Goal: Task Accomplishment & Management: Manage account settings

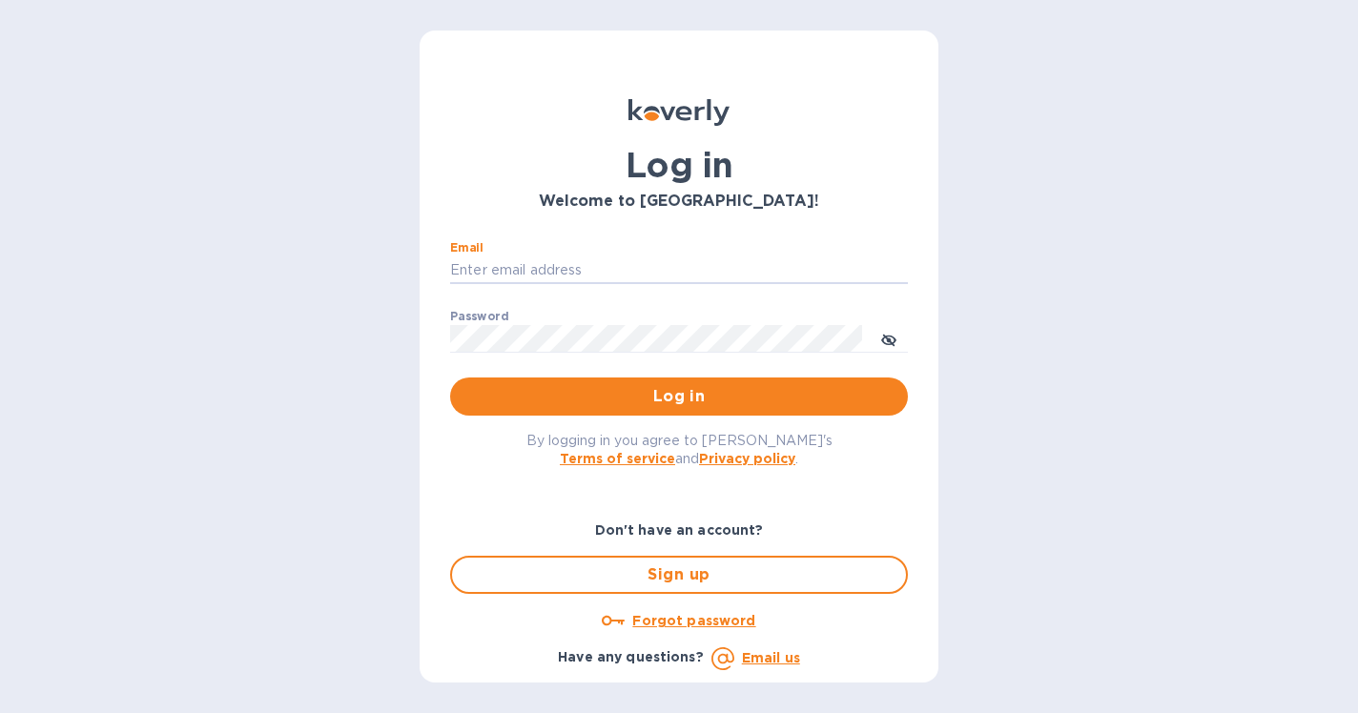
type input "[PERSON_NAME][EMAIL_ADDRESS][DOMAIN_NAME]"
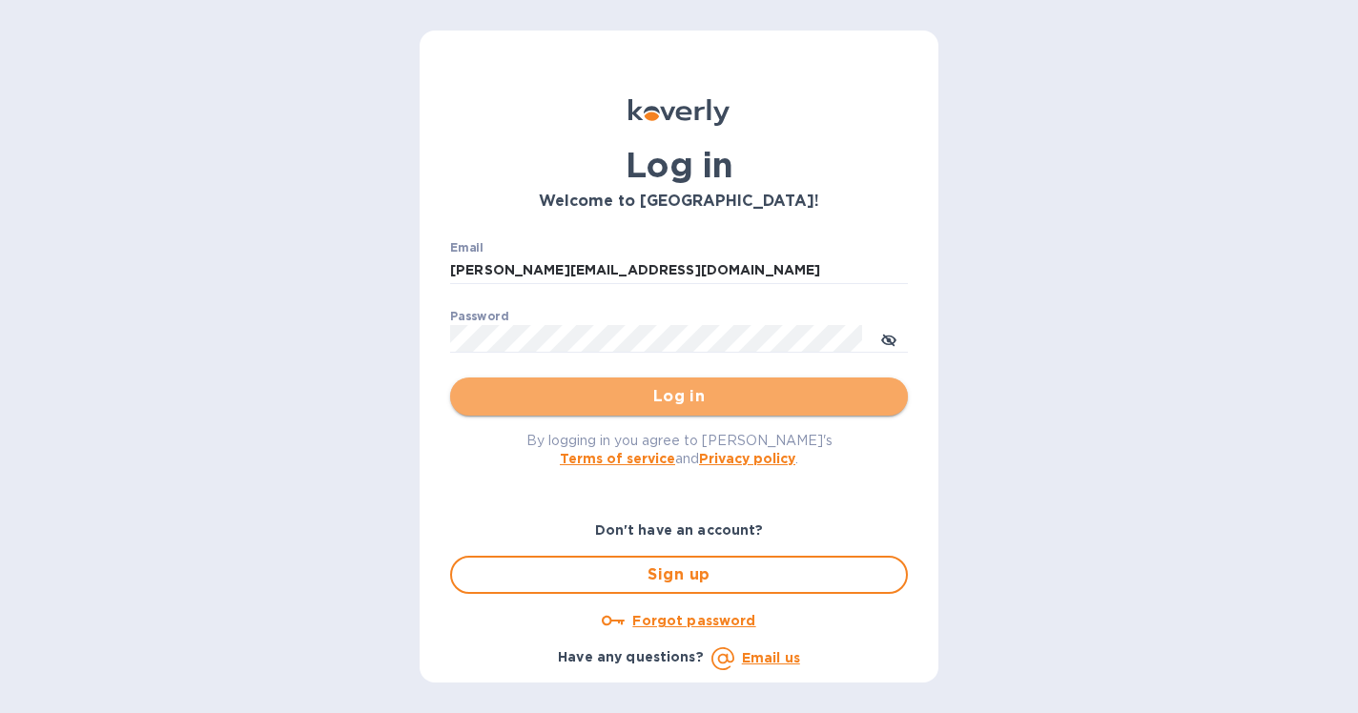
click at [668, 406] on span "Log in" at bounding box center [678, 396] width 427 height 23
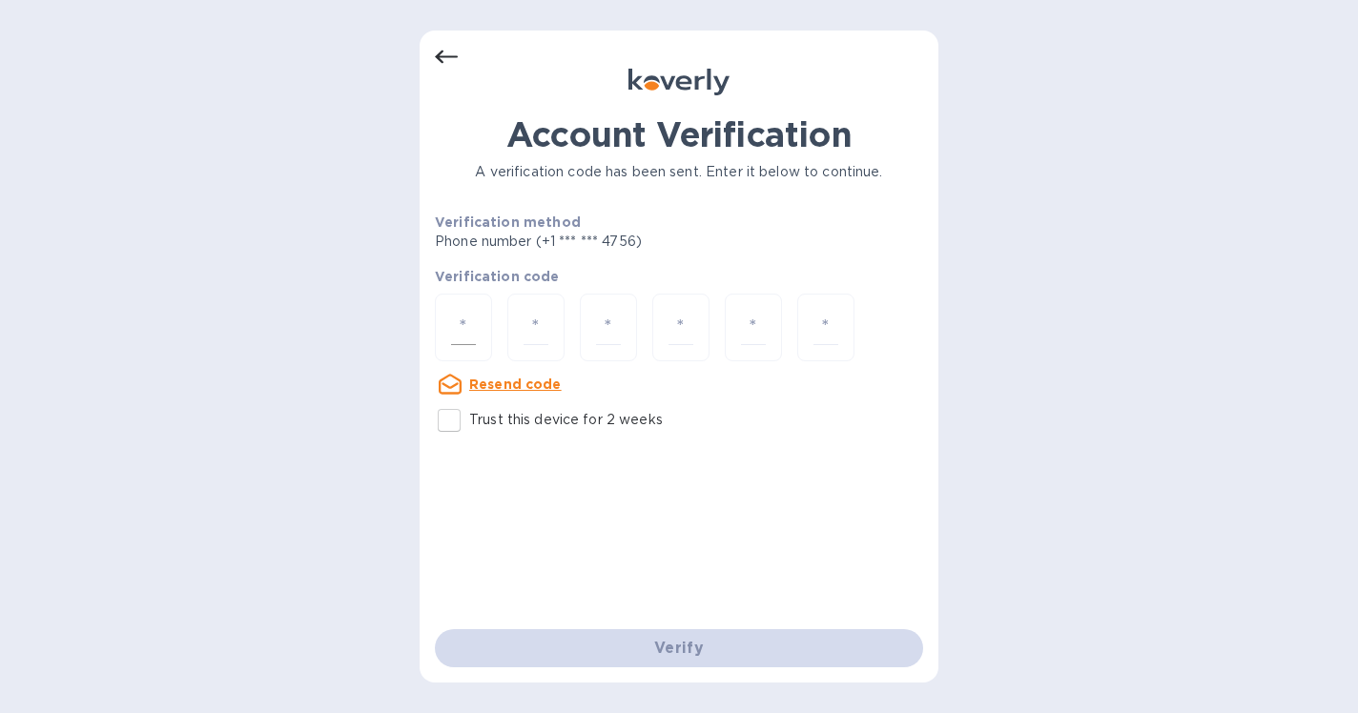
click at [461, 318] on input "number" at bounding box center [463, 327] width 25 height 35
type input "2"
type input "8"
type input "7"
type input "2"
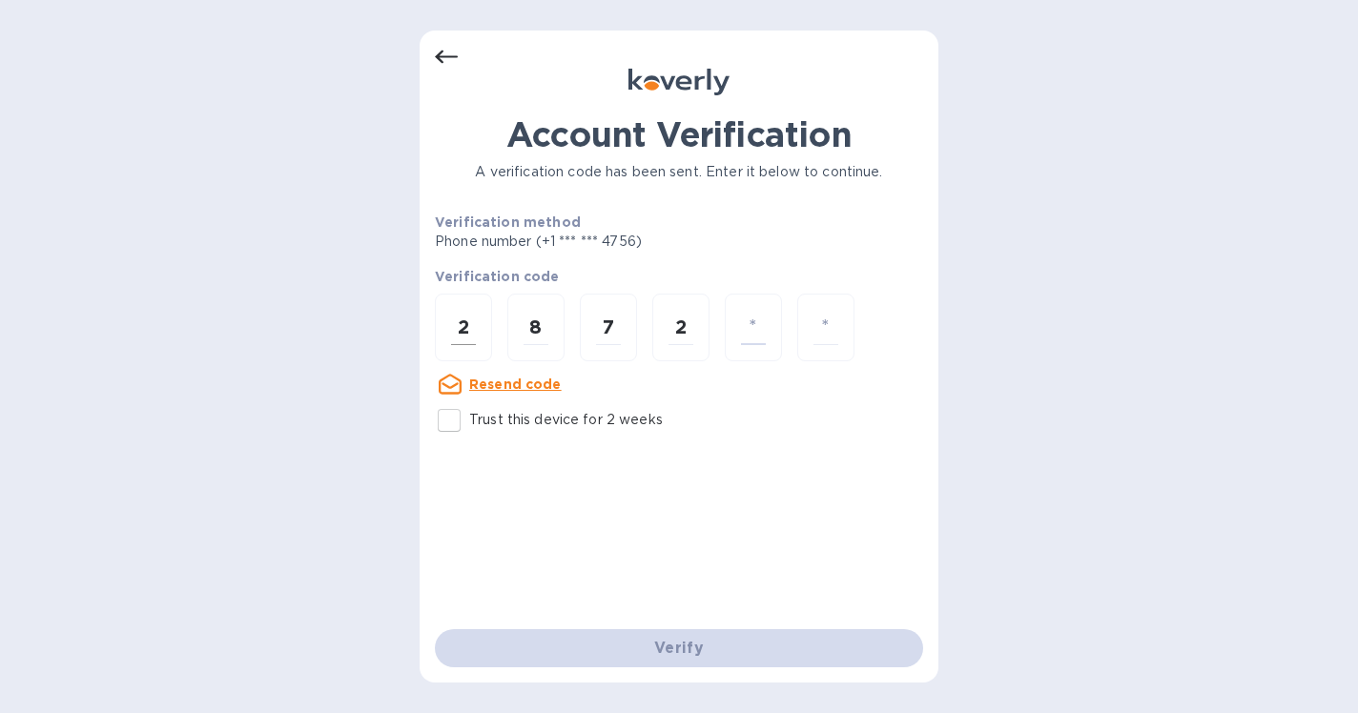
type input "6"
type input "1"
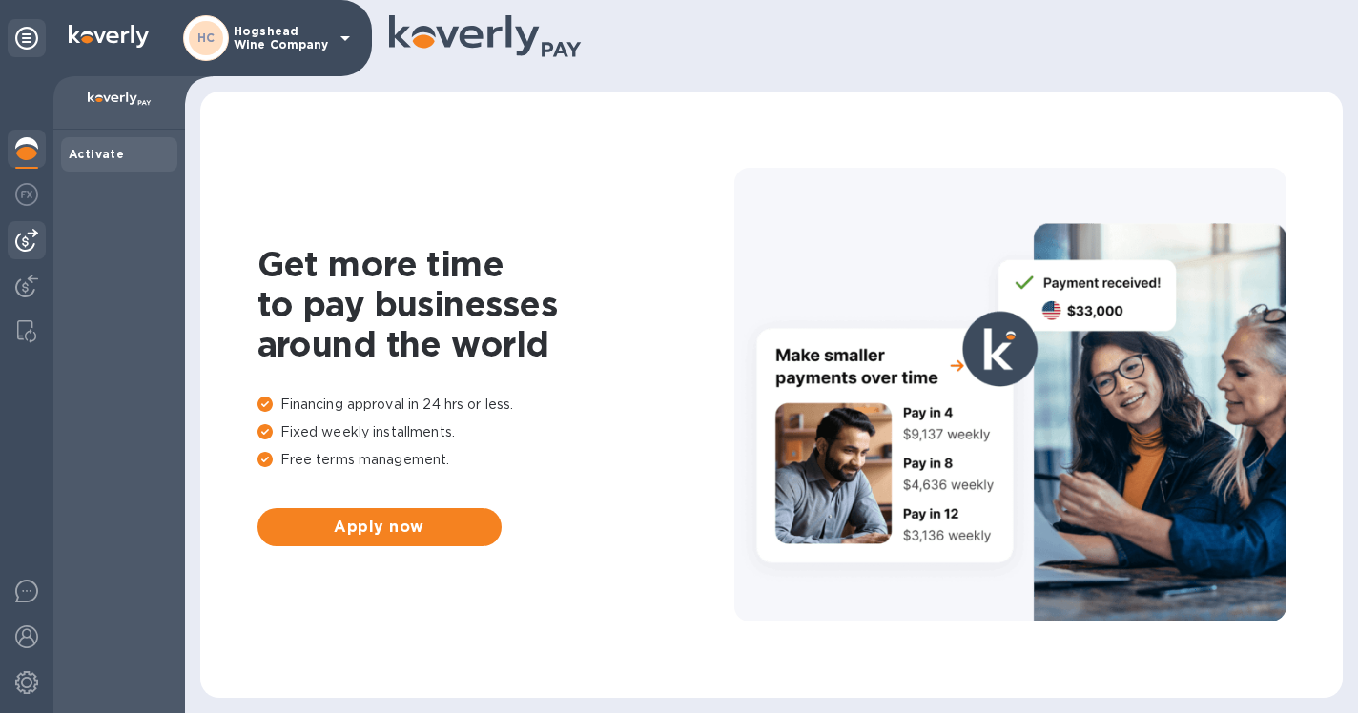
click at [17, 242] on img at bounding box center [26, 240] width 23 height 23
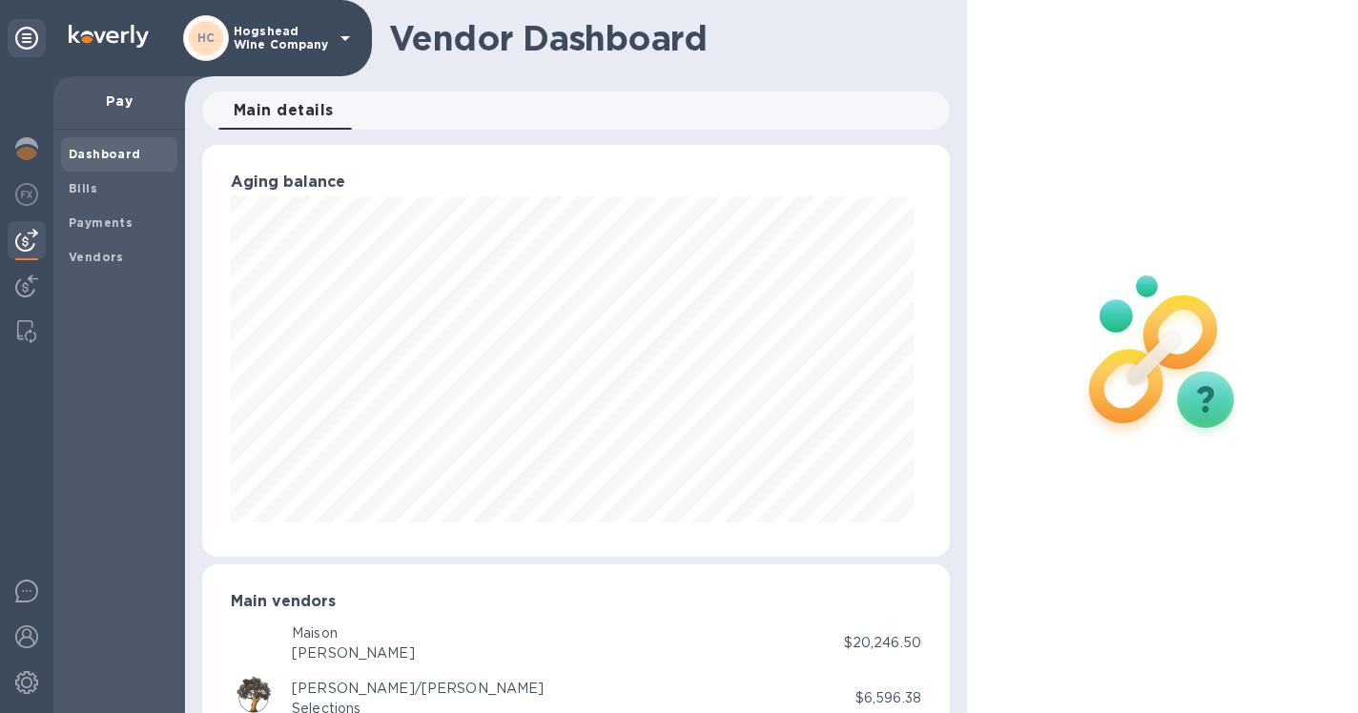
scroll to position [412, 740]
click at [79, 179] on span "Bills" at bounding box center [83, 188] width 29 height 19
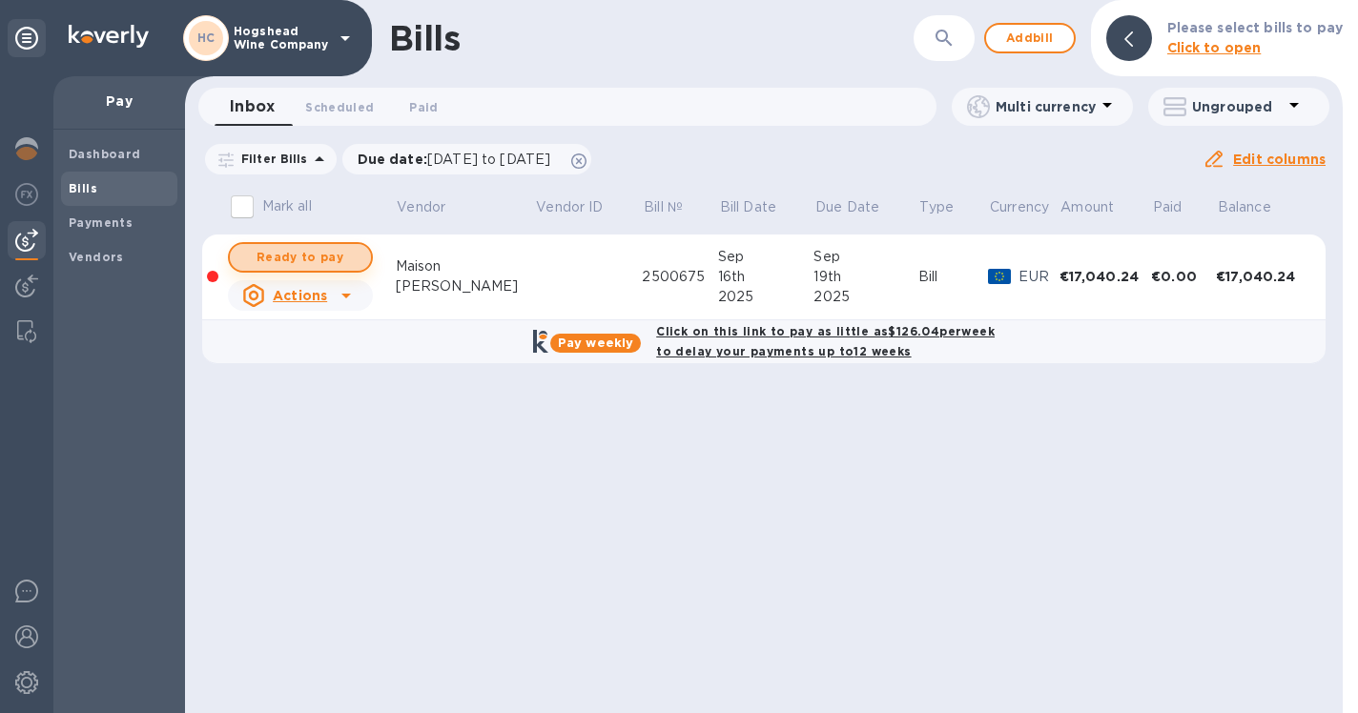
click at [311, 256] on span "Ready to pay" at bounding box center [300, 257] width 111 height 23
checkbox input "true"
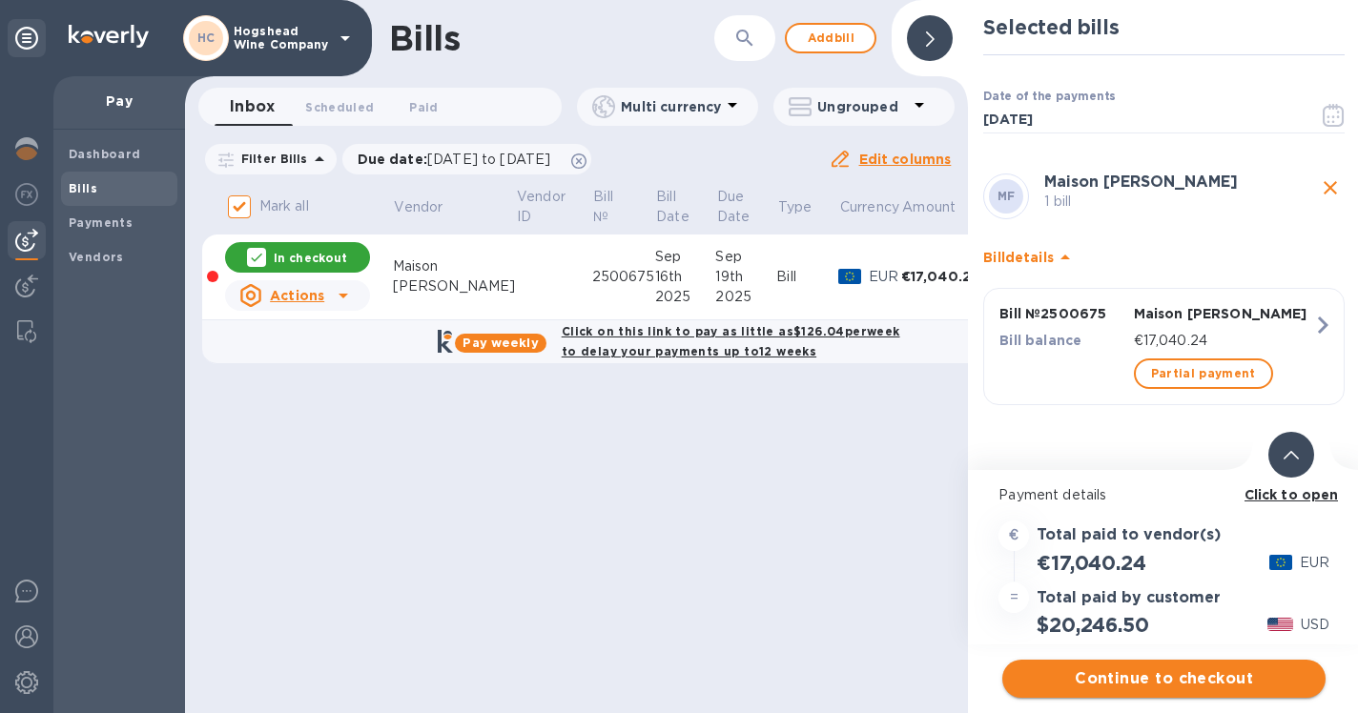
click at [1144, 681] on span "Continue to checkout" at bounding box center [1163, 678] width 293 height 23
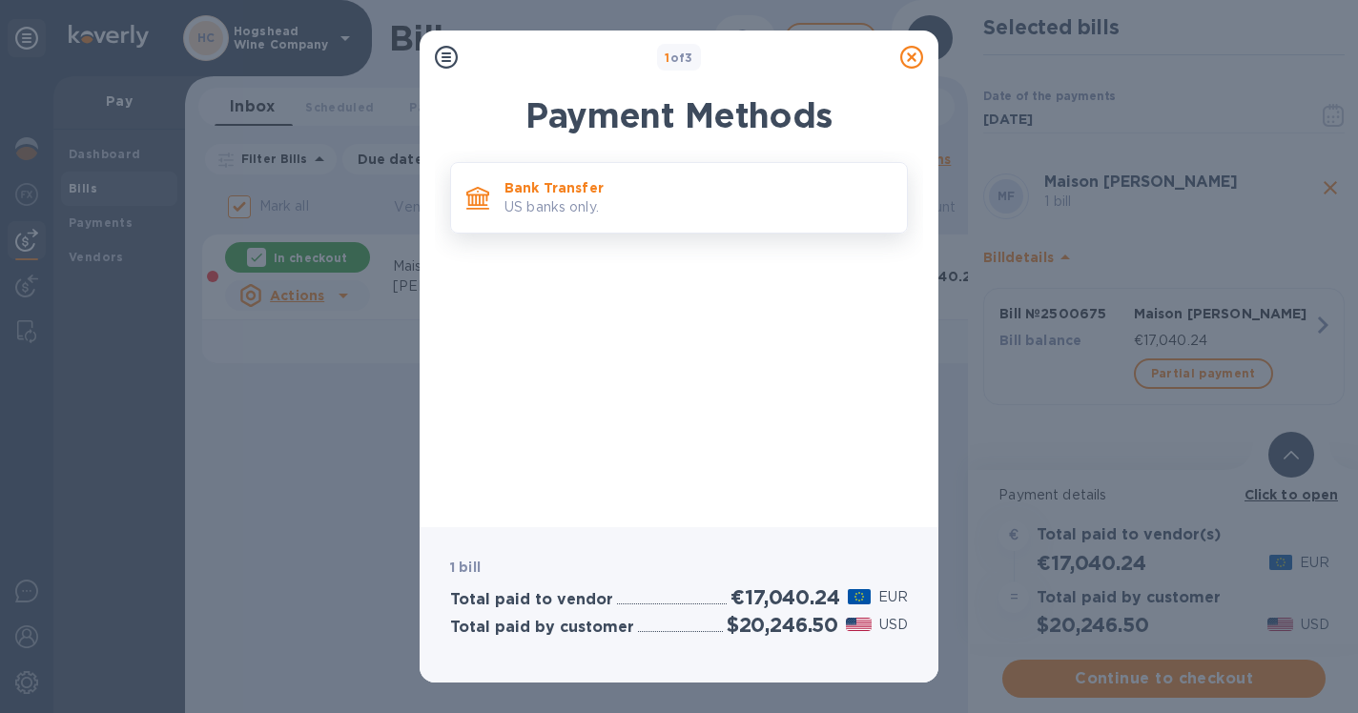
click at [562, 196] on p "Bank Transfer" at bounding box center [697, 187] width 387 height 19
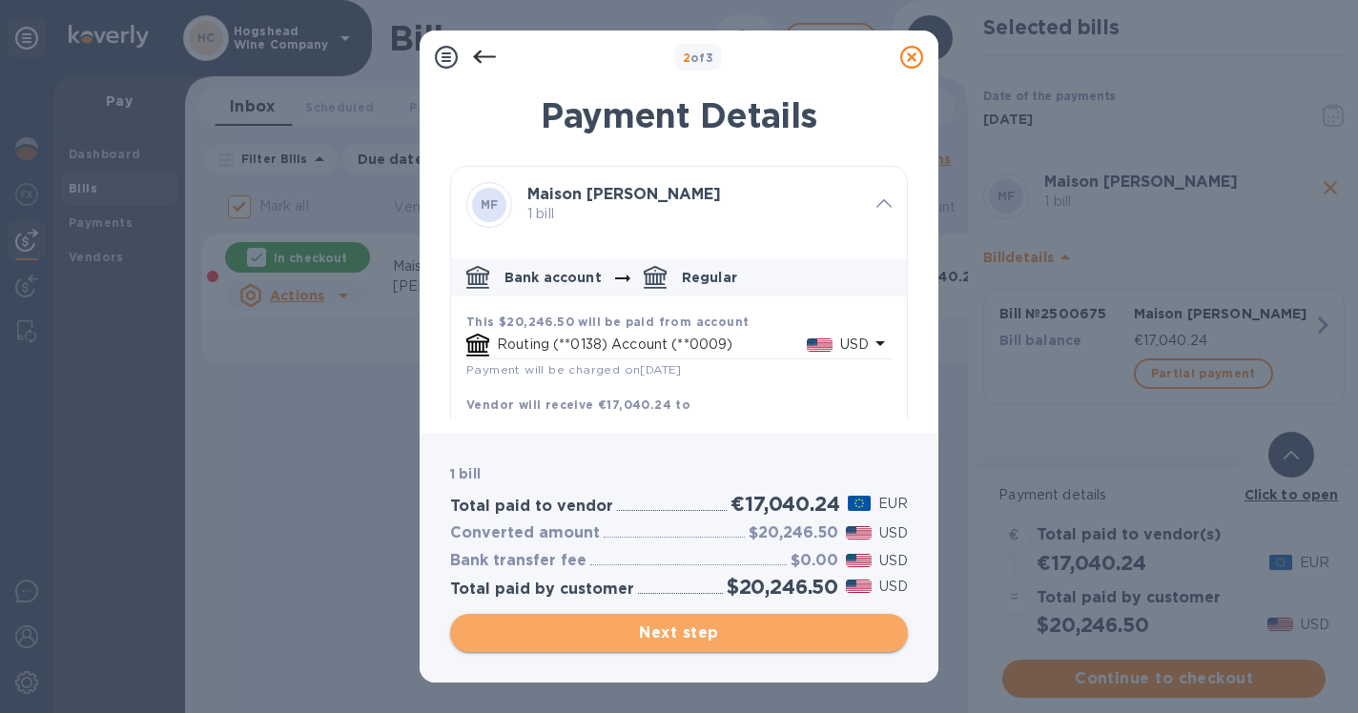
click at [667, 629] on span "Next step" at bounding box center [678, 633] width 427 height 23
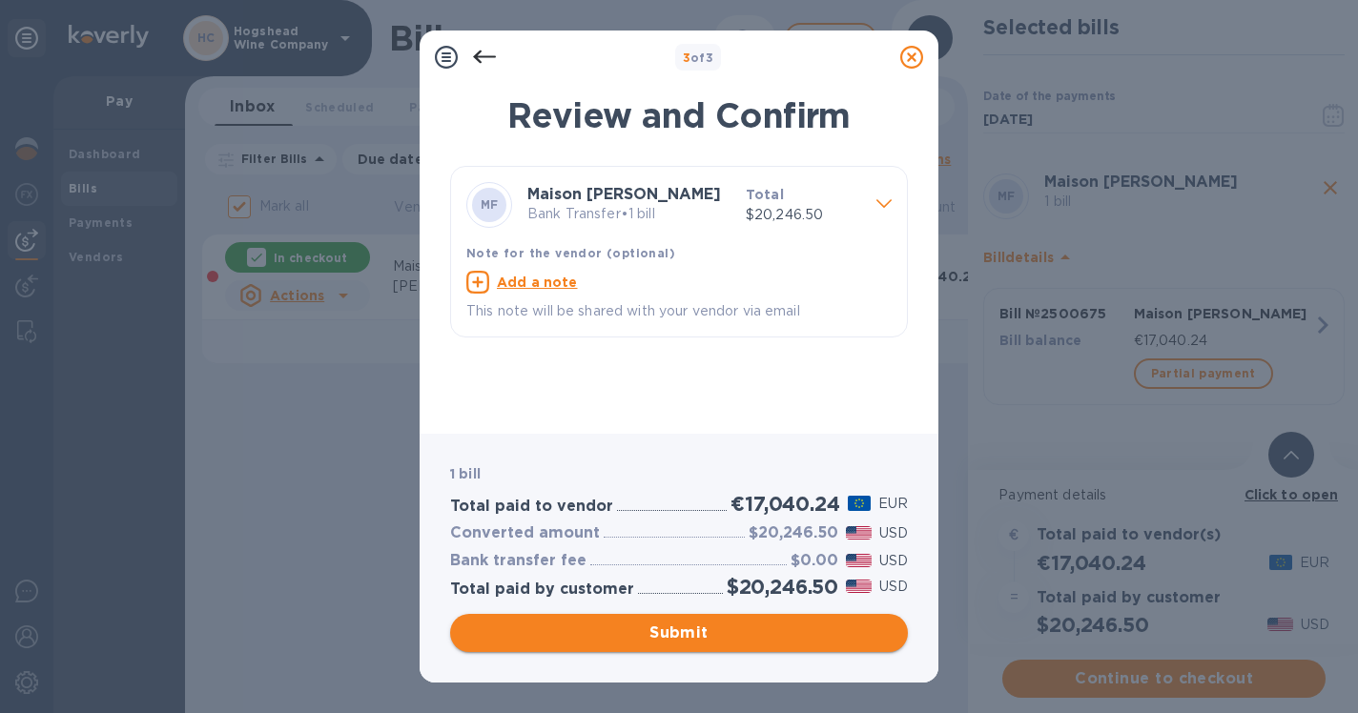
click at [664, 625] on span "Submit" at bounding box center [678, 633] width 427 height 23
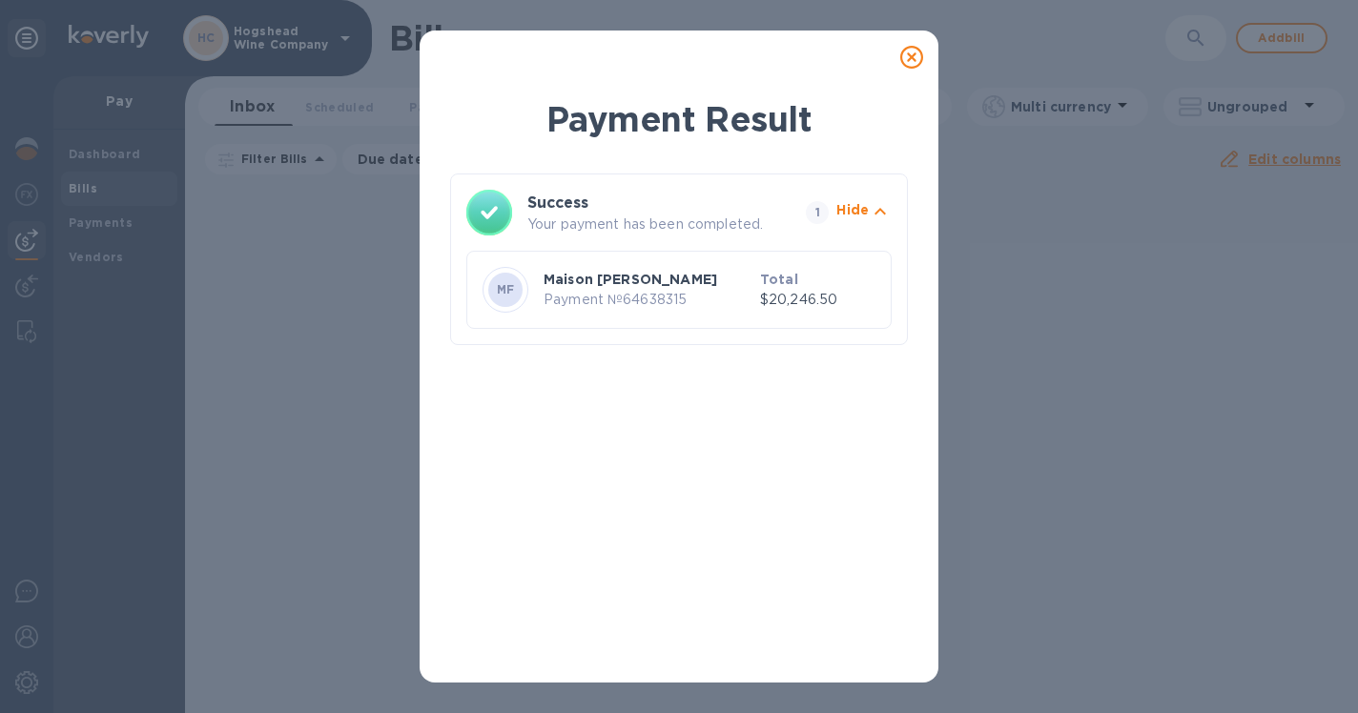
click at [856, 207] on p "Hide" at bounding box center [852, 209] width 32 height 19
click at [856, 207] on p "Show" at bounding box center [849, 209] width 39 height 19
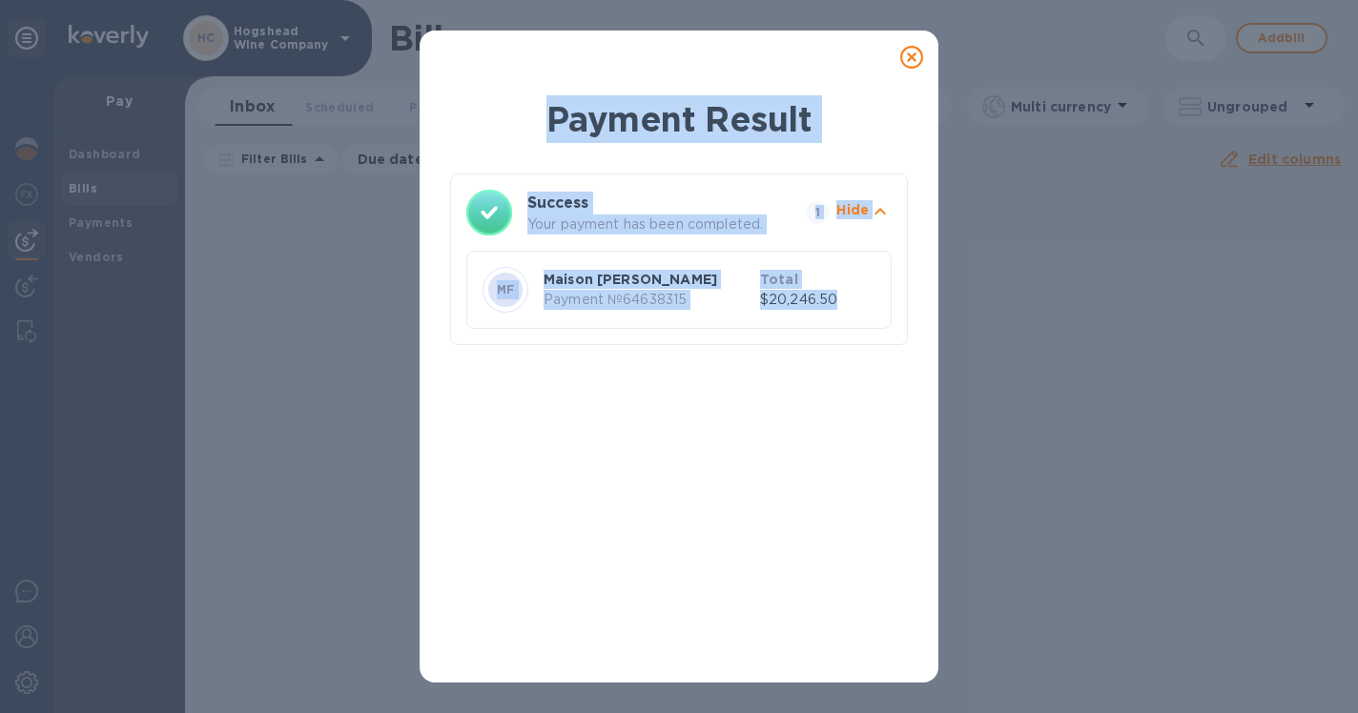
drag, startPoint x: 899, startPoint y: 384, endPoint x: 538, endPoint y: 93, distance: 463.8
click at [538, 93] on div "Payment Result Success Your payment has been completed. 1 Hide MF Maison [PERSO…" at bounding box center [679, 377] width 519 height 610
copy div "Payment Result Success Your payment has been completed. 1 Hide MF Maison [PERSO…"
